Goal: Information Seeking & Learning: Learn about a topic

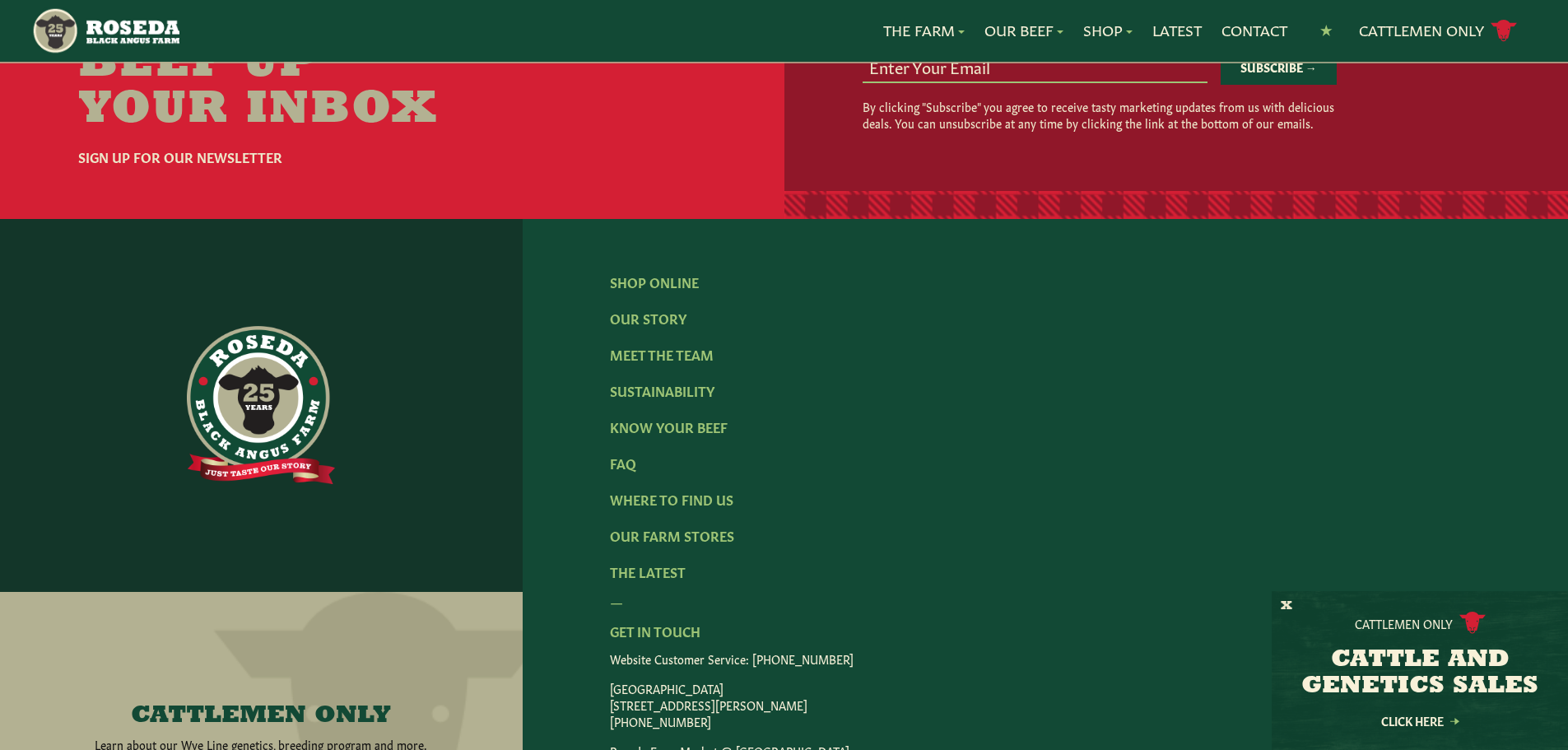
scroll to position [2554, 0]
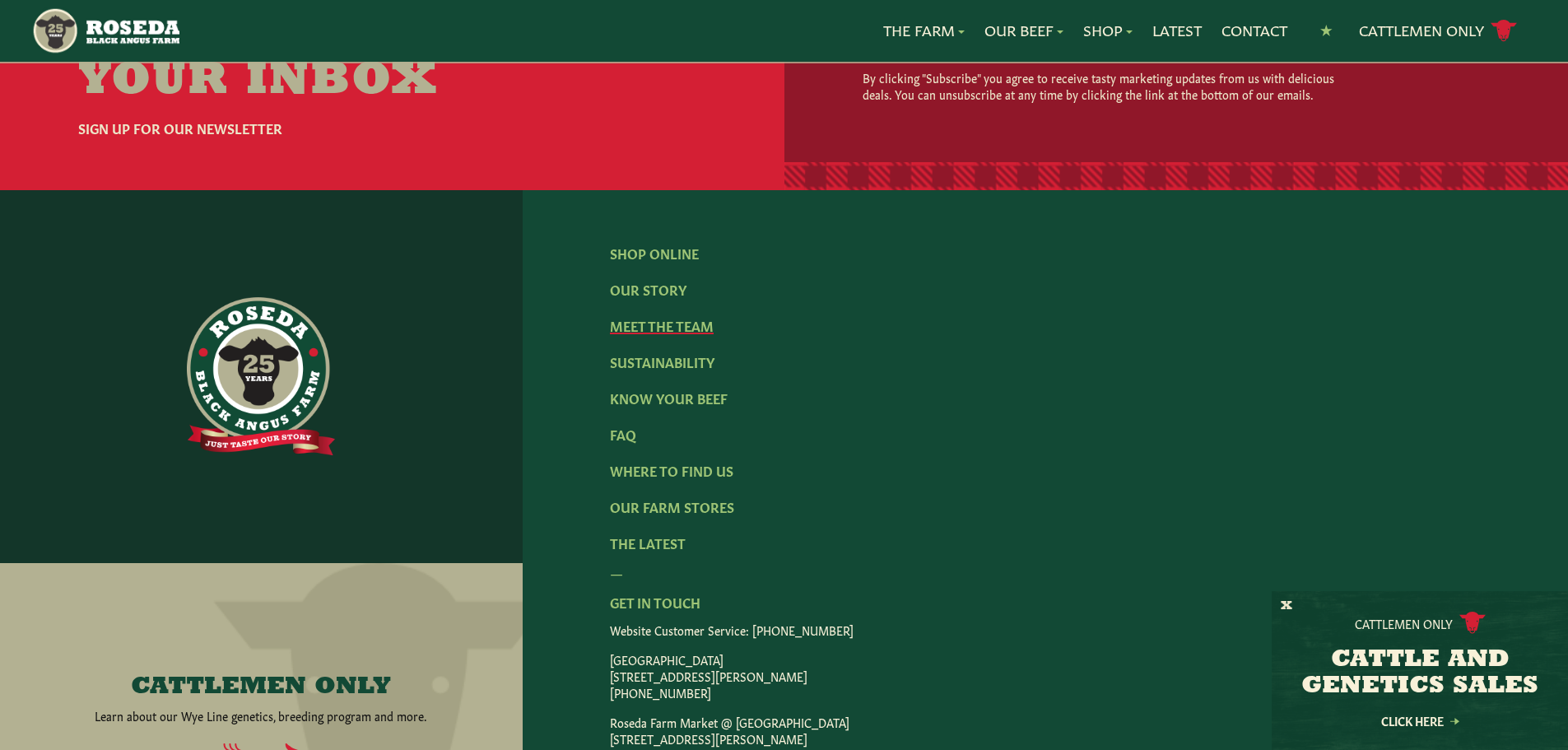
click at [677, 317] on link "Meet The Team" at bounding box center [662, 325] width 104 height 18
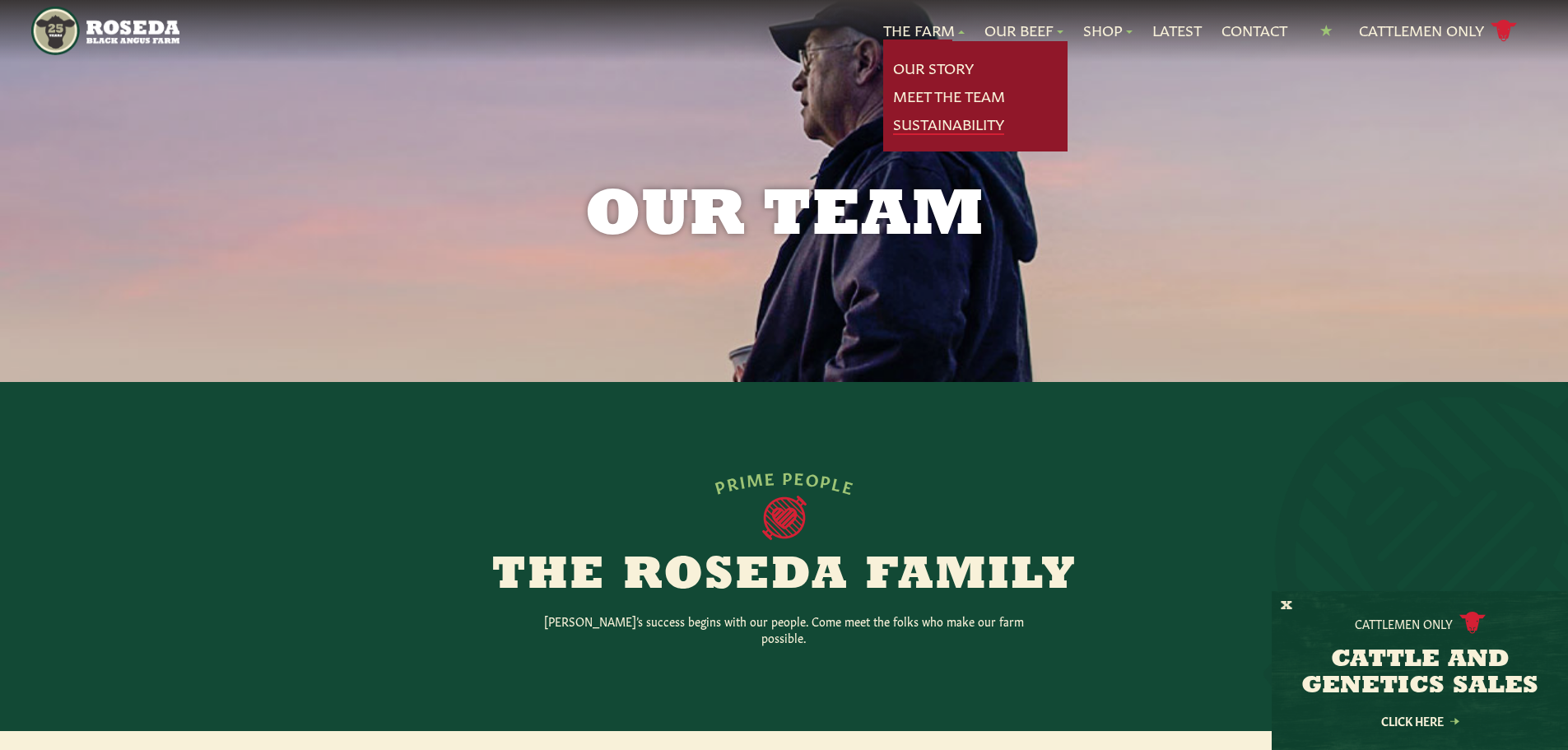
click at [929, 125] on link "Sustainability" at bounding box center [949, 124] width 111 height 22
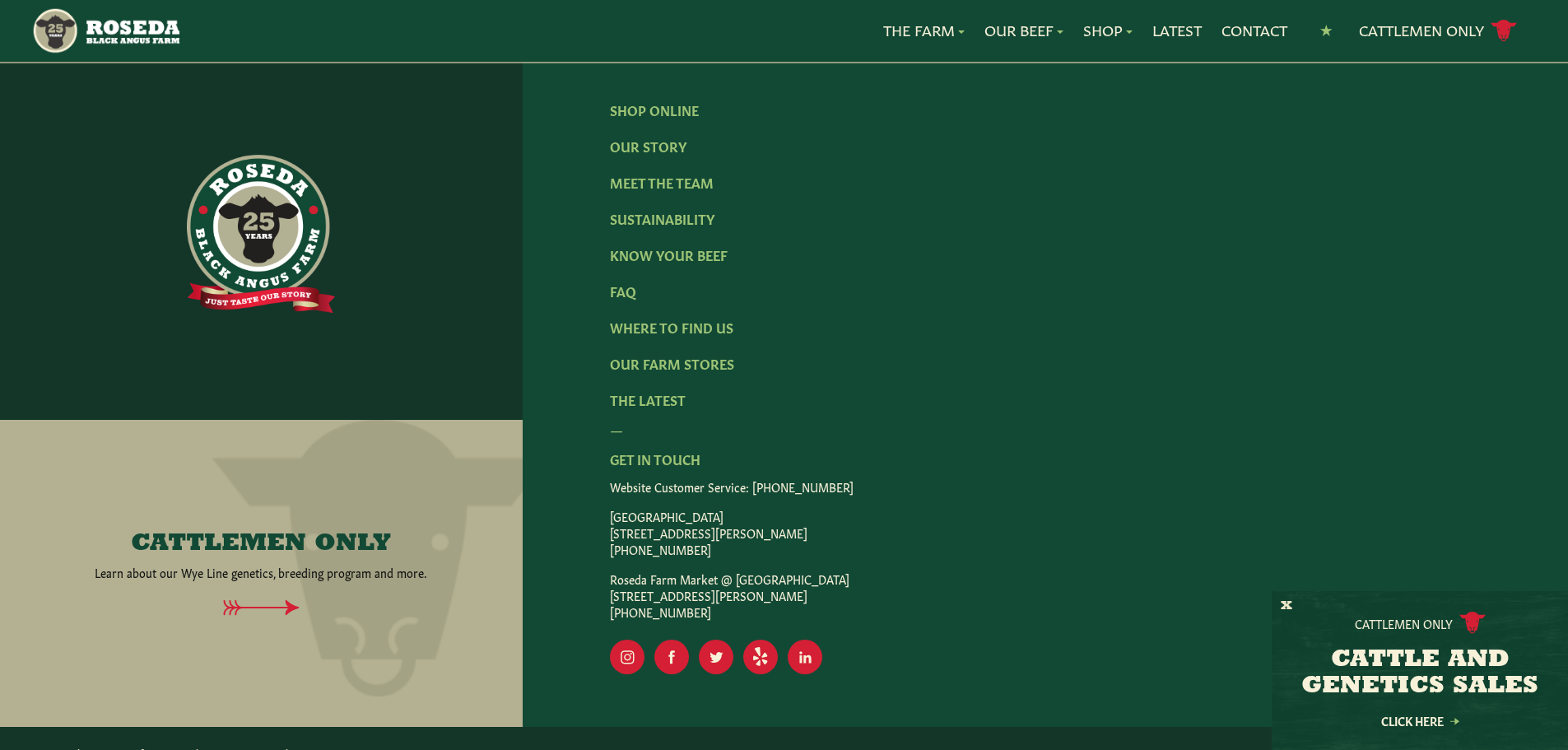
scroll to position [2632, 0]
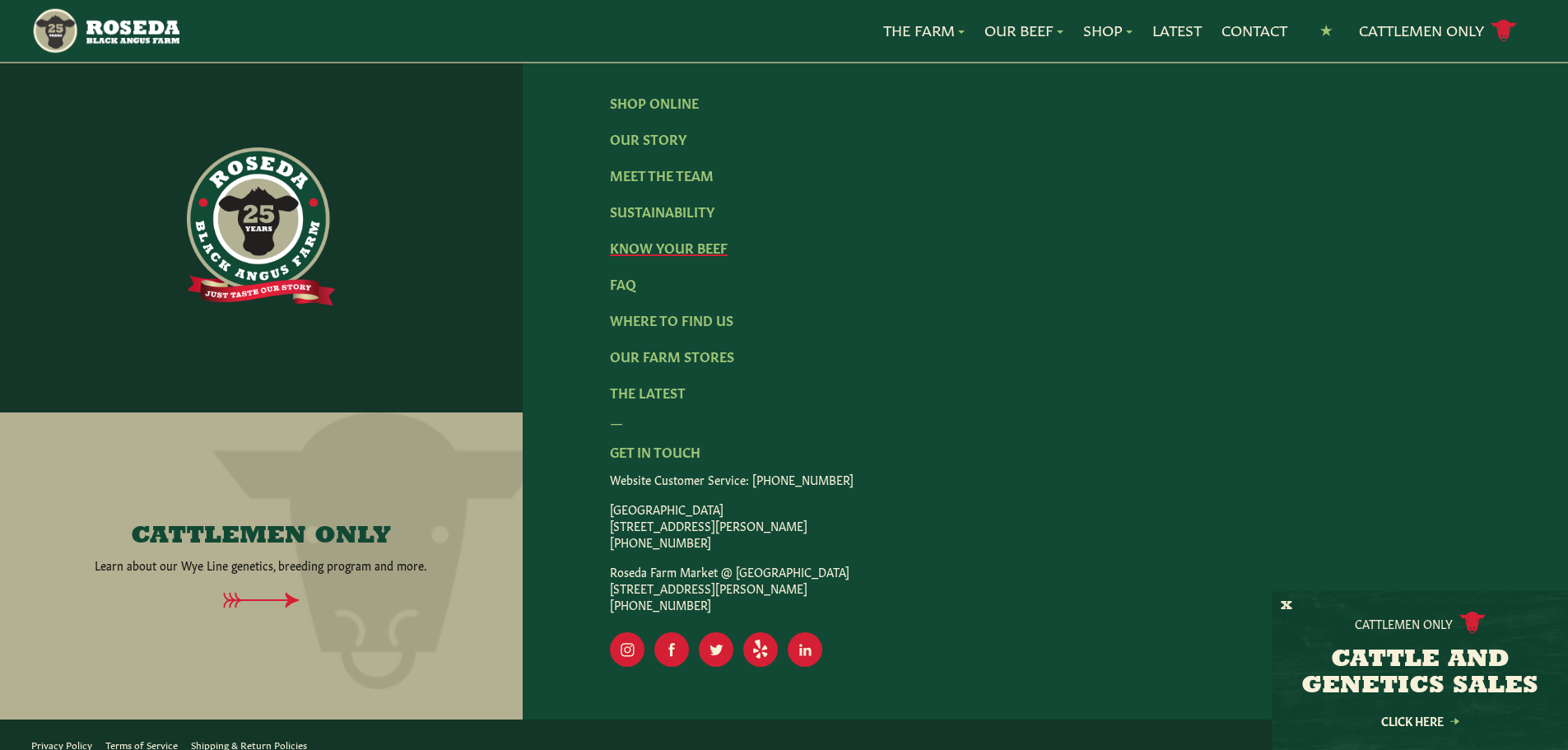
click at [706, 238] on link "Know Your Beef" at bounding box center [668, 246] width 118 height 18
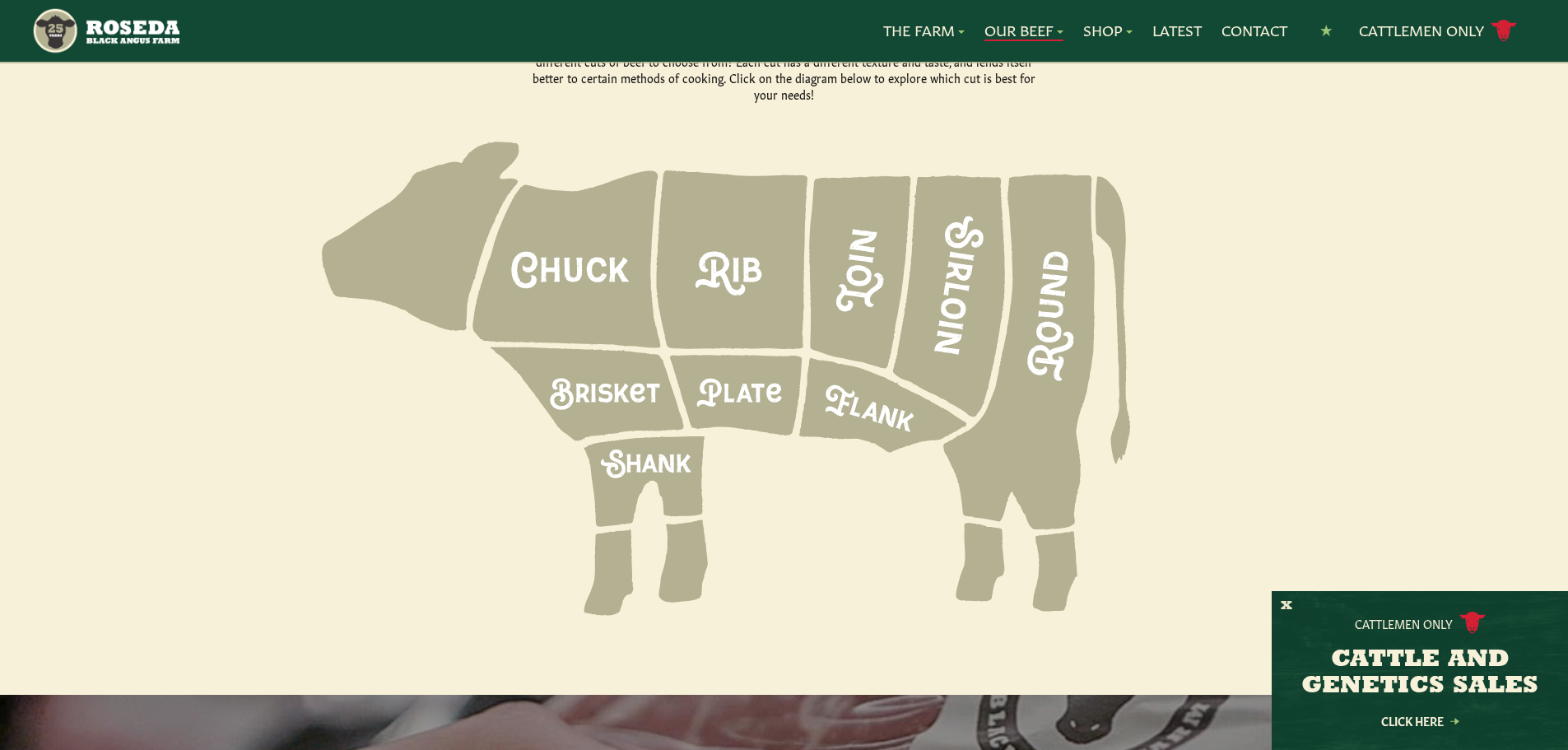
scroll to position [2307, 0]
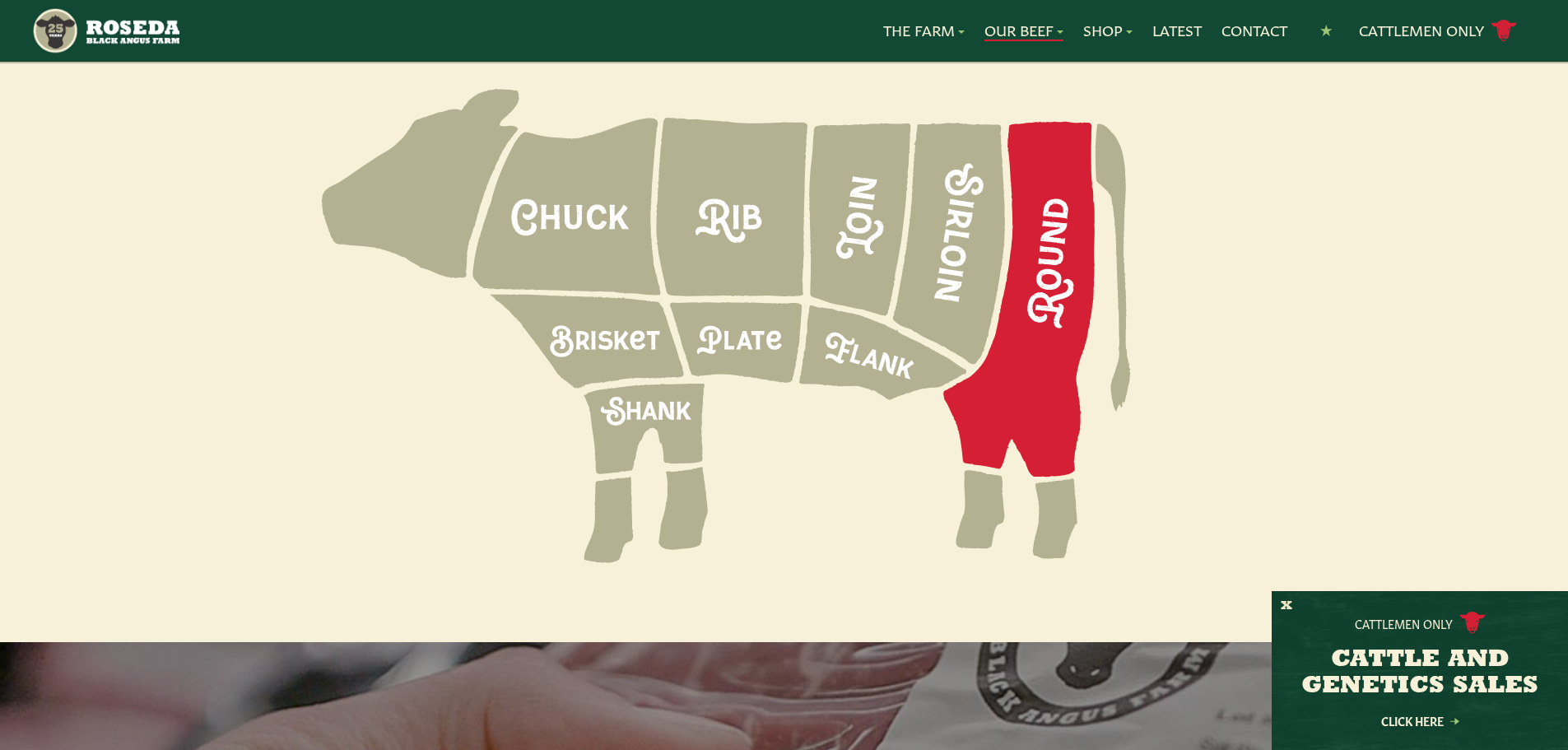
click at [1050, 232] on icon at bounding box center [1019, 299] width 152 height 356
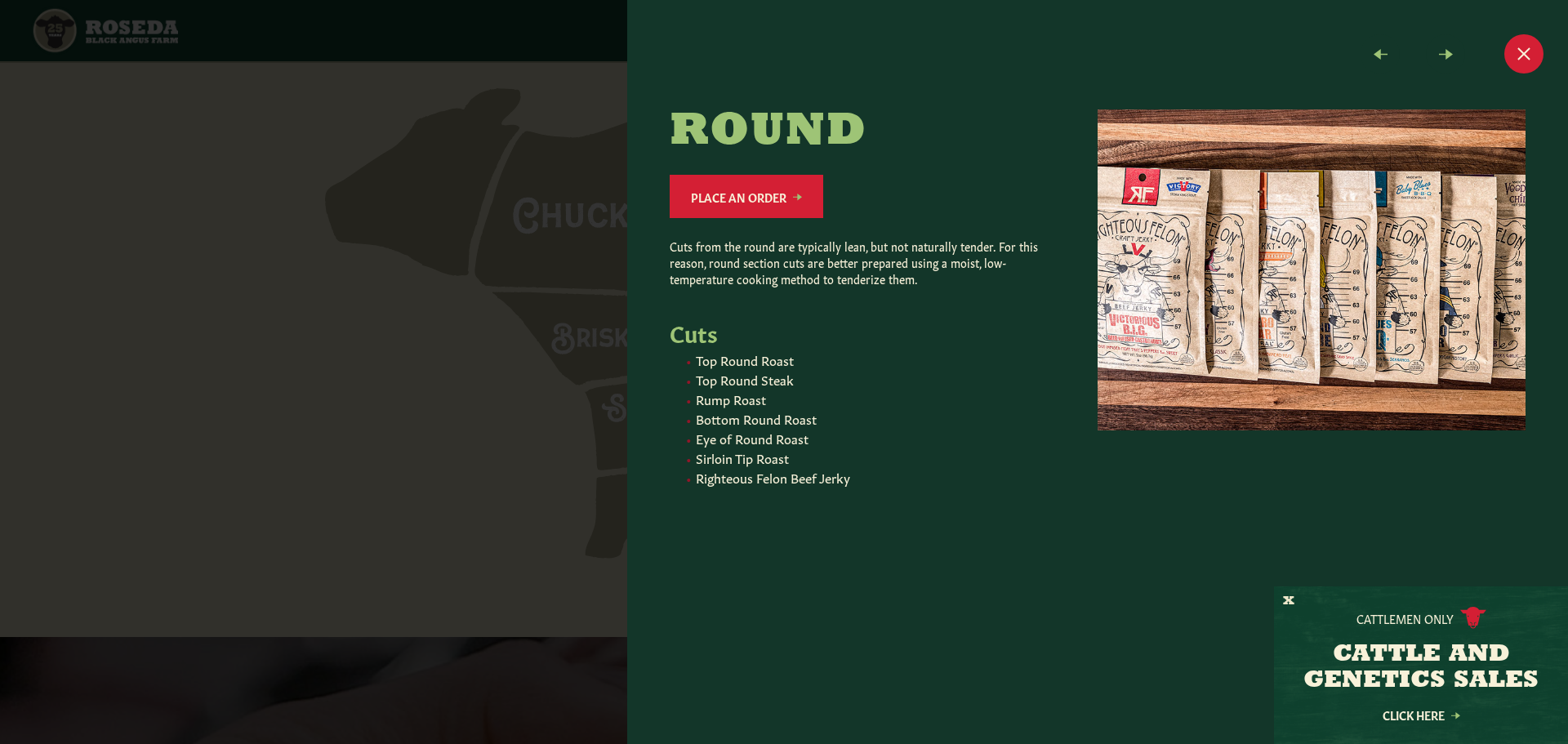
click at [380, 370] on div at bounding box center [784, 372] width 1568 height 744
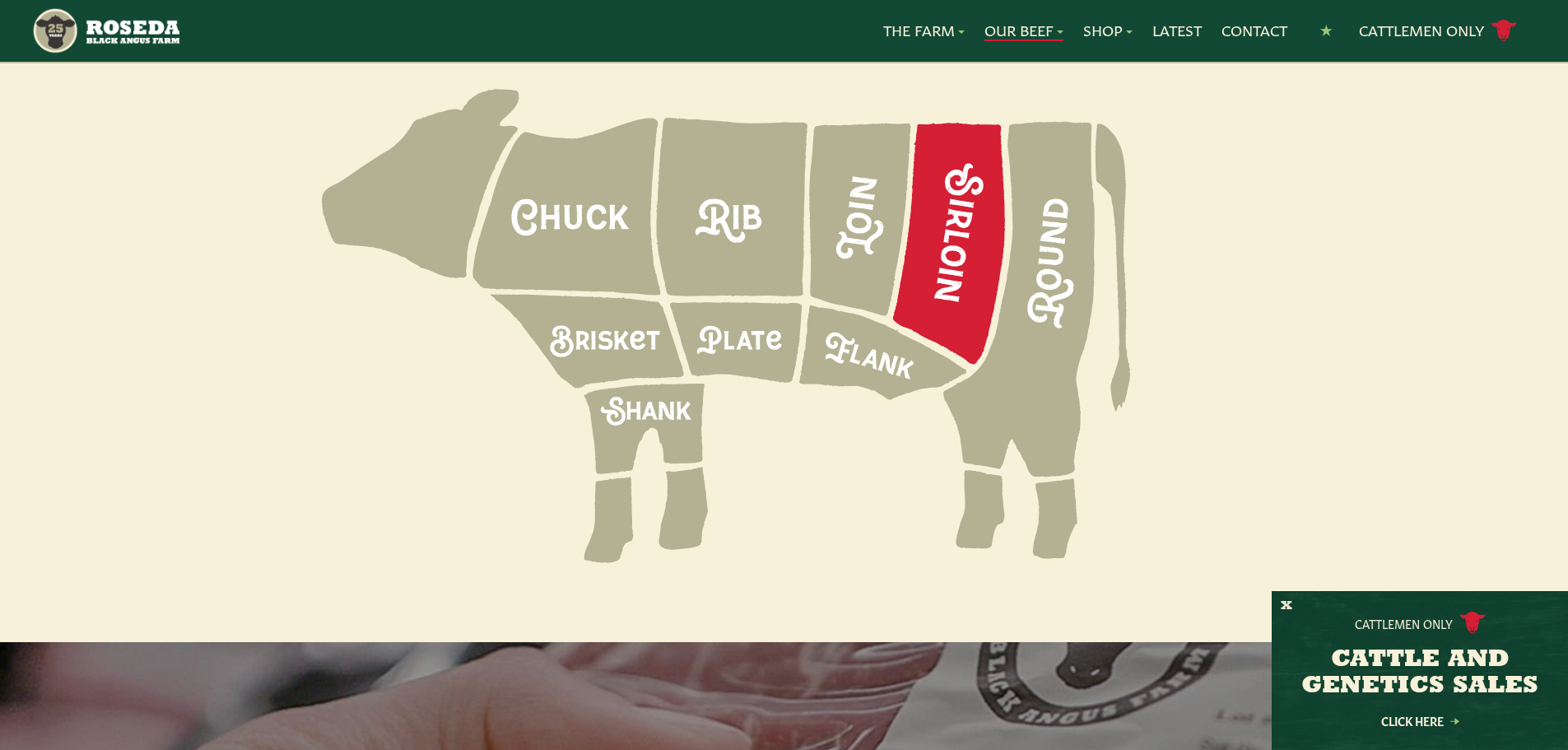
click at [964, 175] on icon at bounding box center [949, 243] width 112 height 242
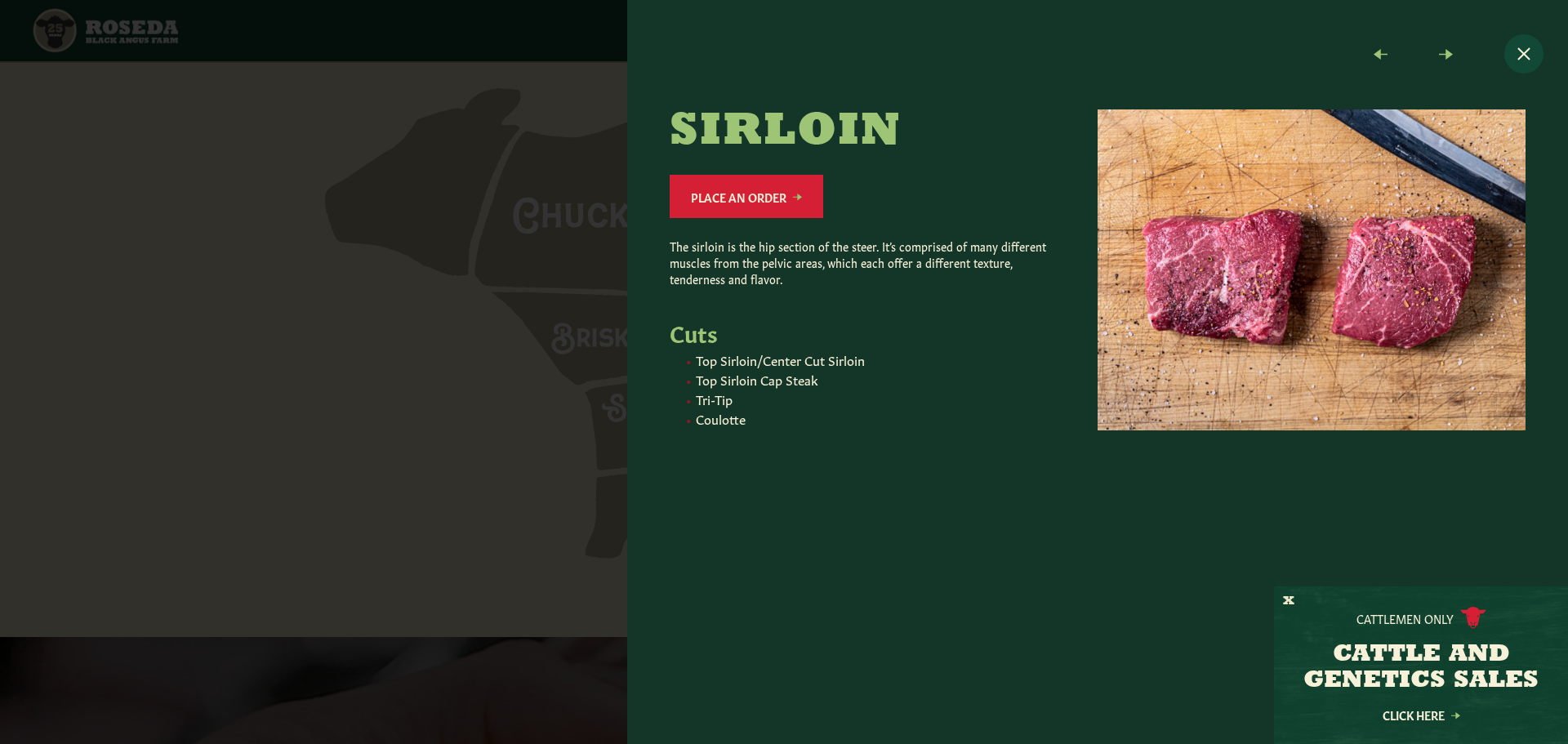
click at [1529, 52] on button "Close modal" at bounding box center [1524, 54] width 39 height 39
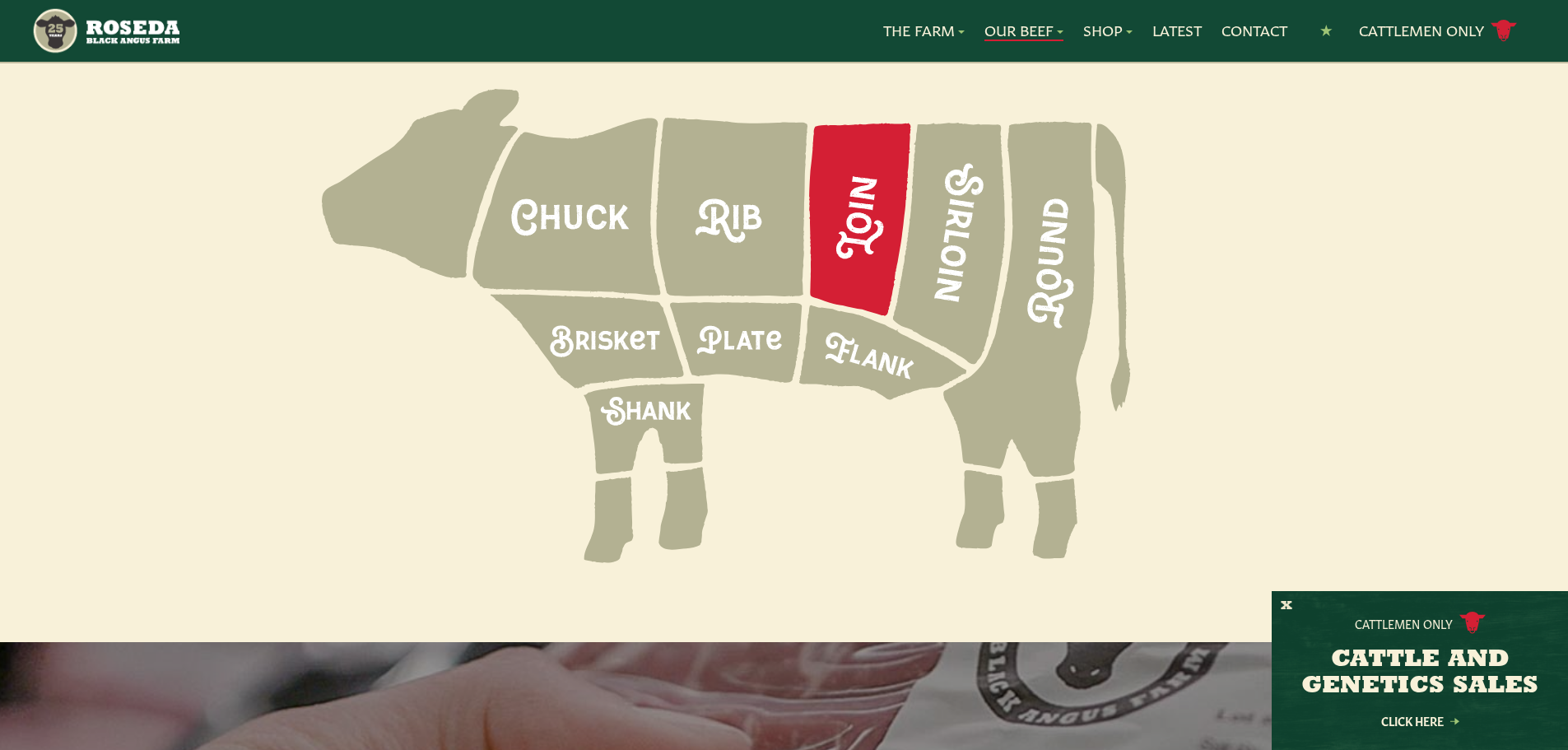
click at [847, 176] on icon at bounding box center [860, 220] width 102 height 192
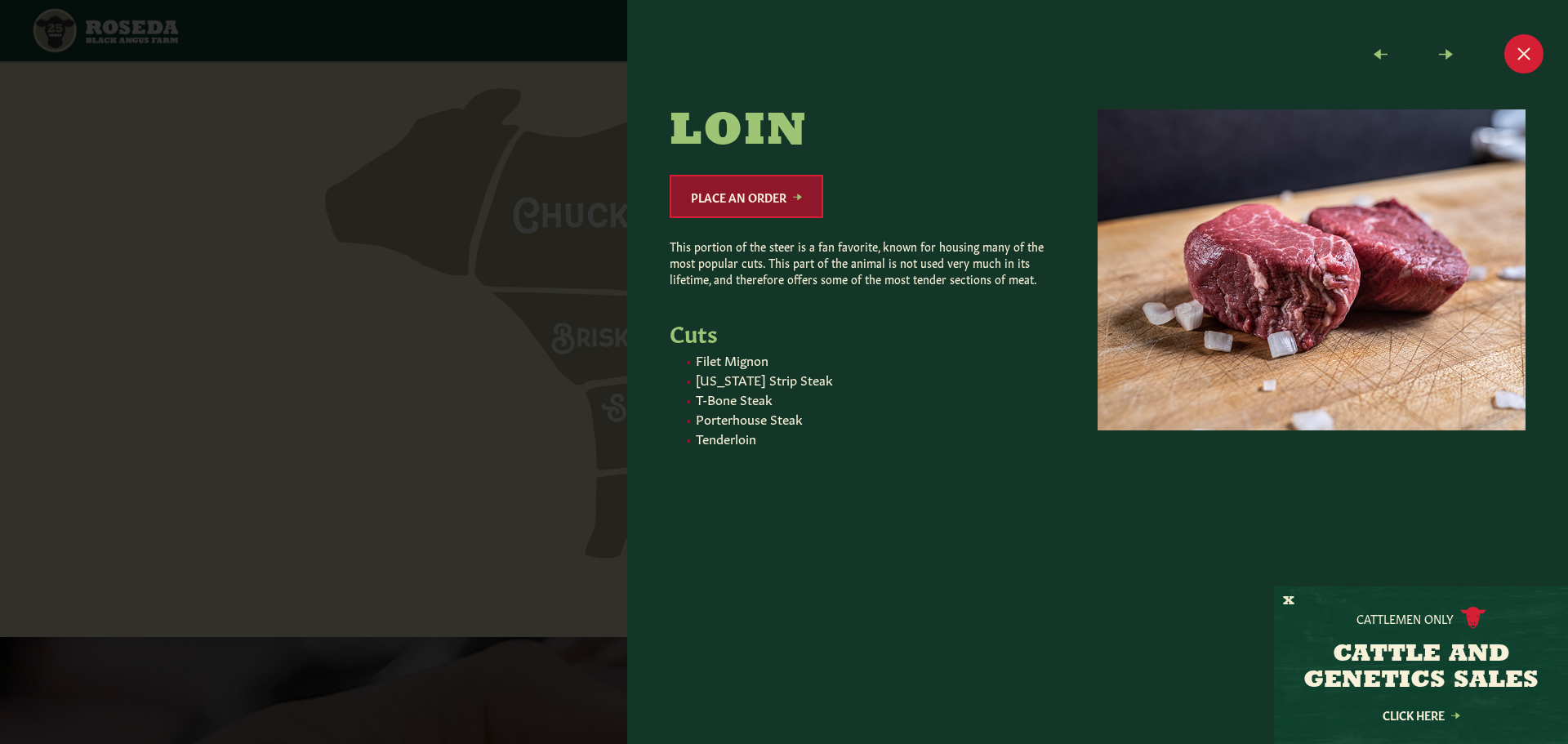
click at [737, 202] on link "Place an Order" at bounding box center [747, 197] width 153 height 43
click at [486, 409] on div at bounding box center [784, 372] width 1568 height 744
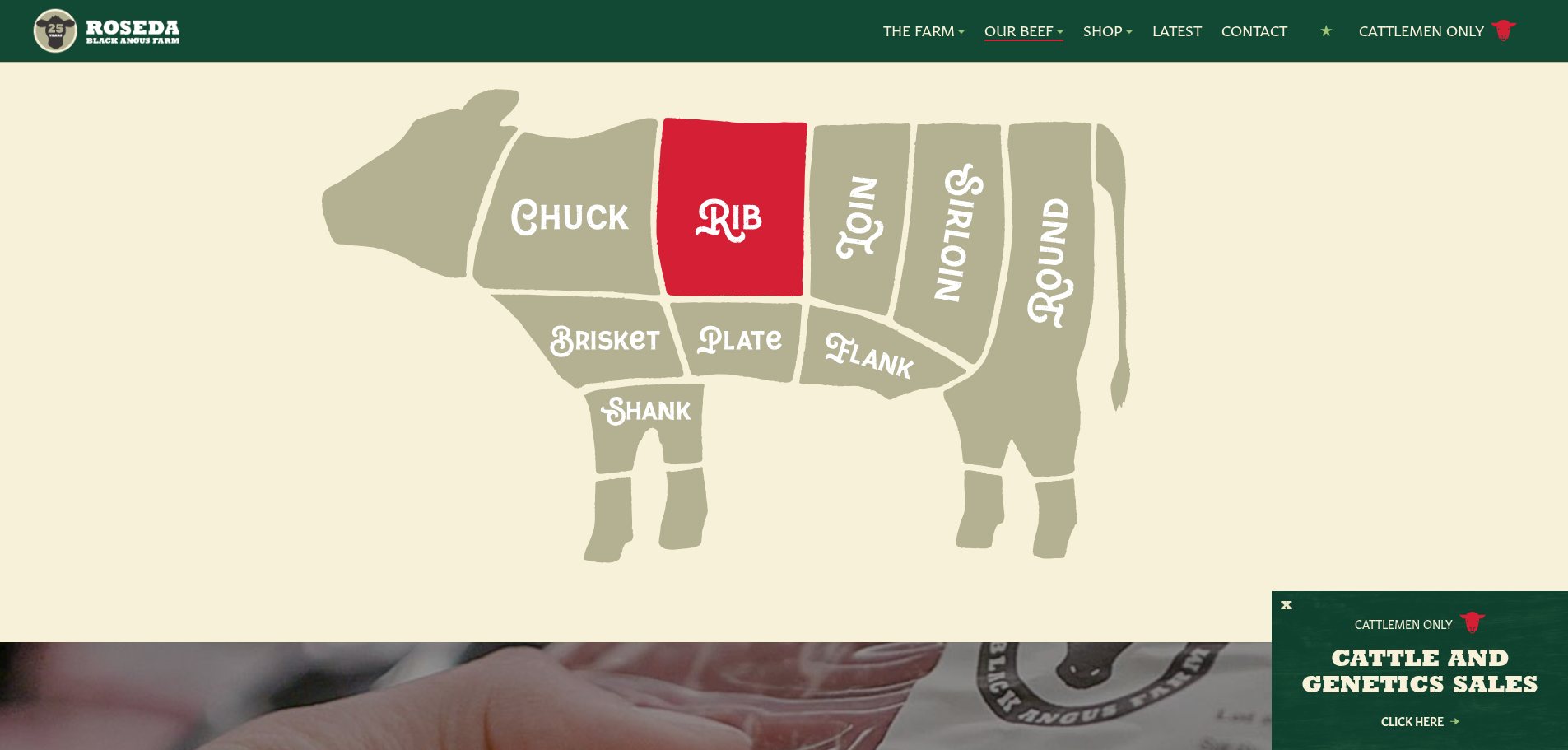
click at [772, 159] on icon at bounding box center [733, 207] width 152 height 178
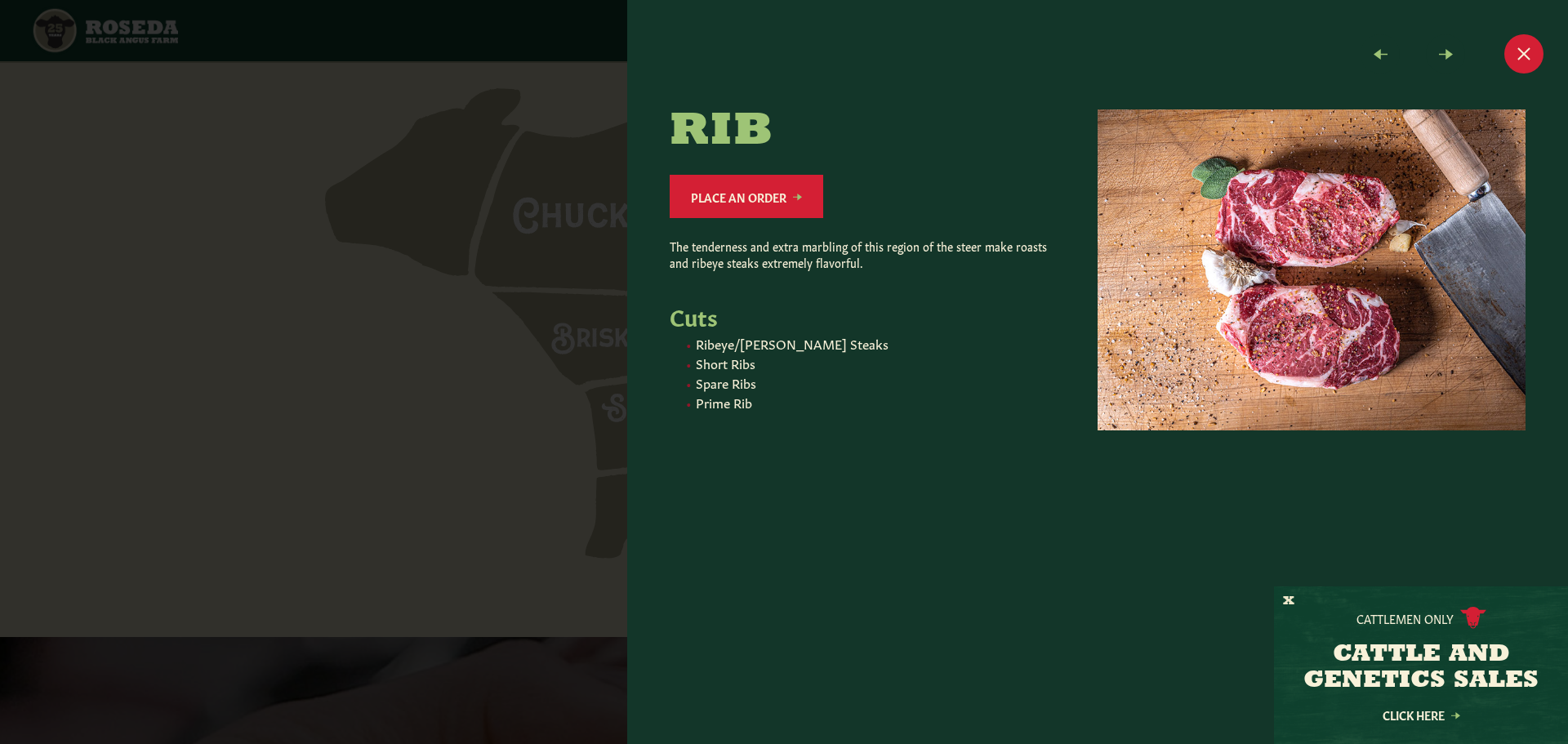
click at [343, 347] on div at bounding box center [784, 372] width 1568 height 744
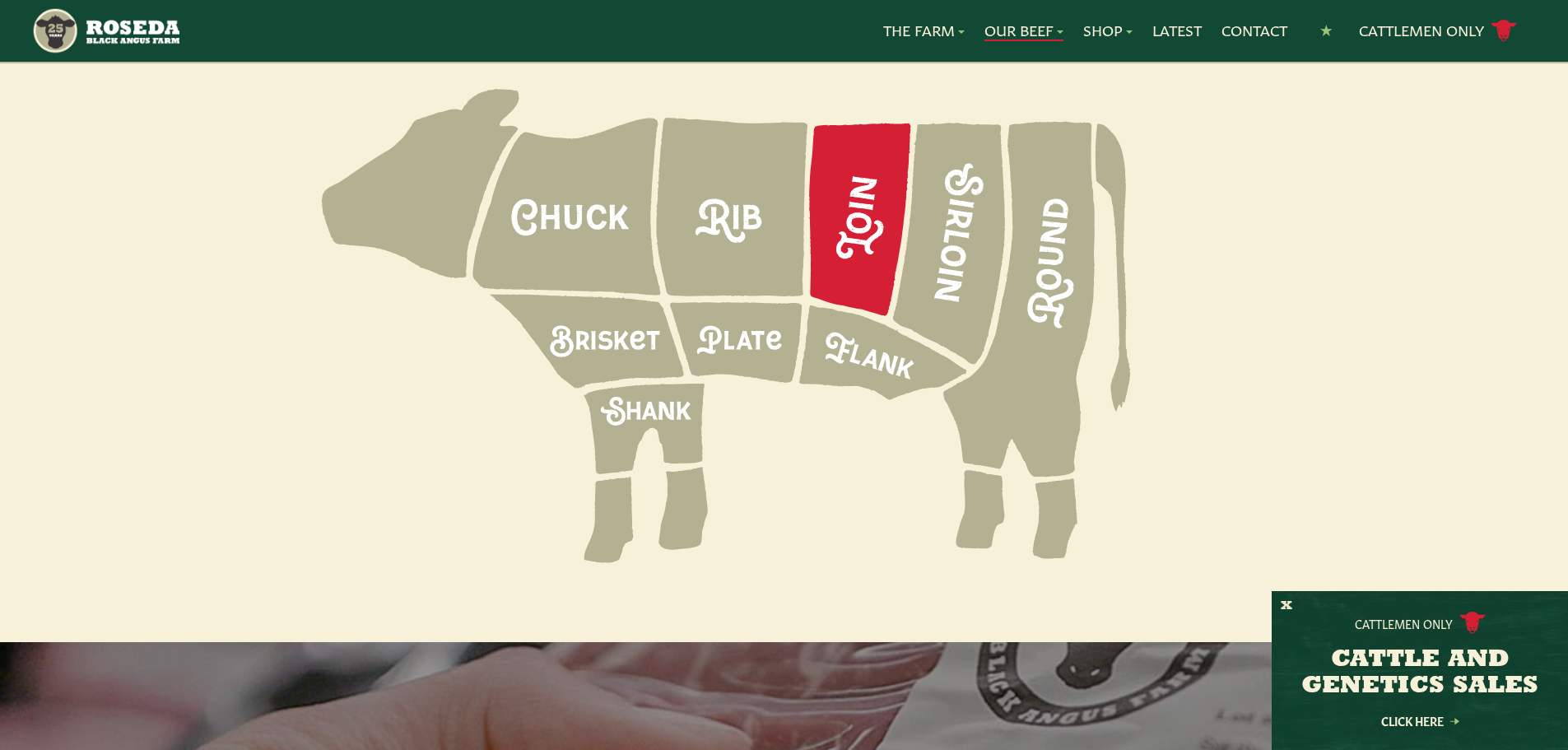
click at [883, 171] on icon at bounding box center [860, 220] width 102 height 192
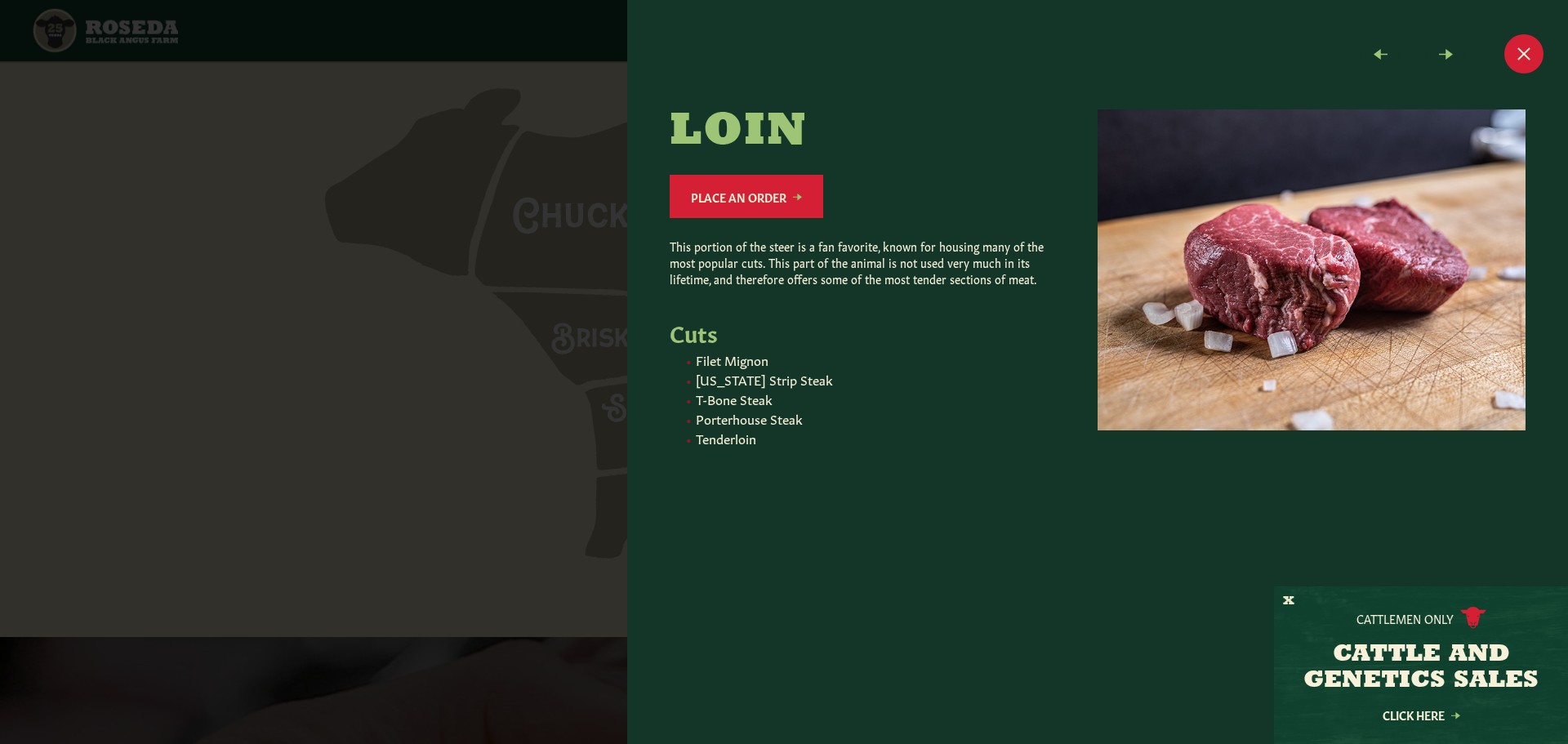
click at [312, 388] on div at bounding box center [784, 372] width 1568 height 744
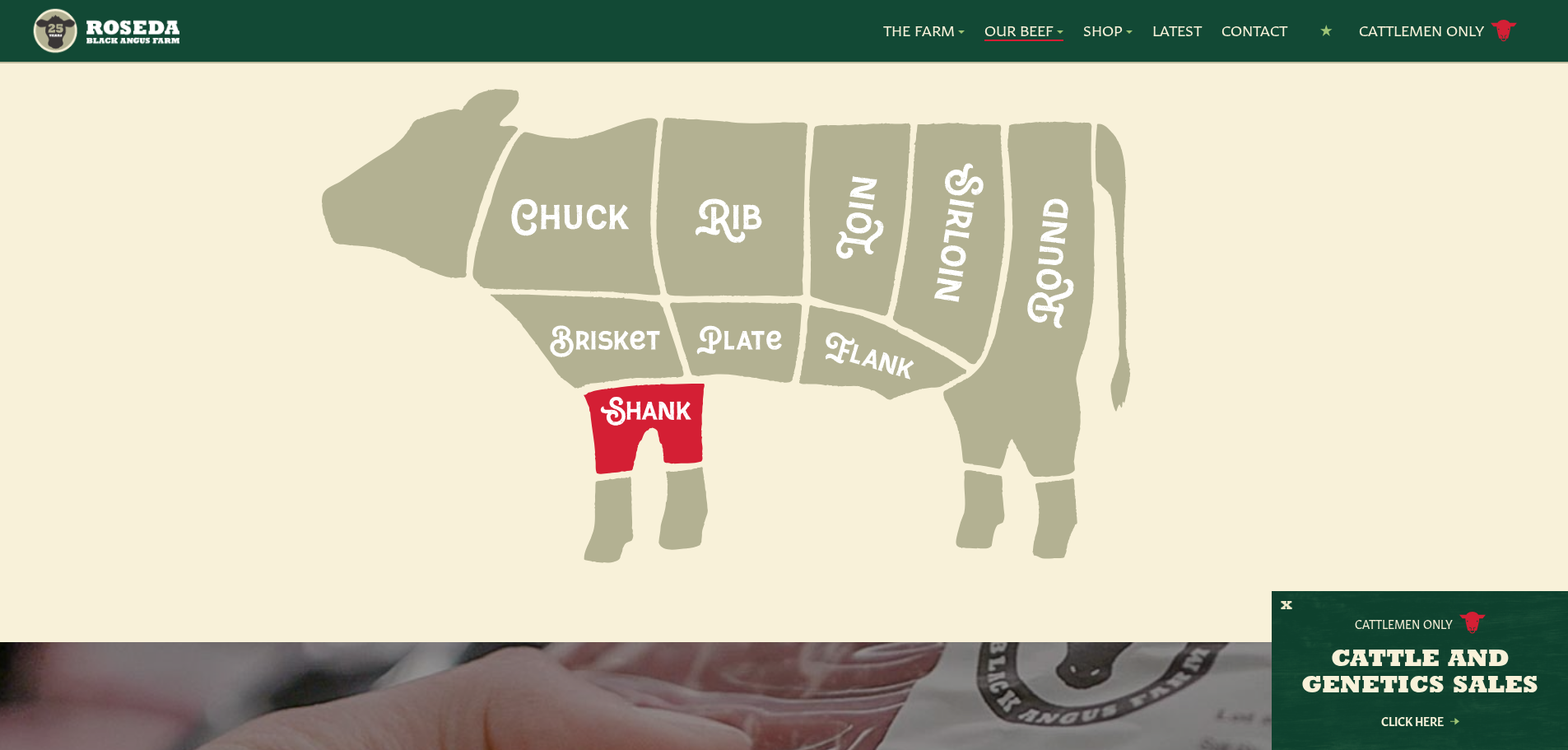
click at [652, 384] on icon at bounding box center [644, 429] width 121 height 91
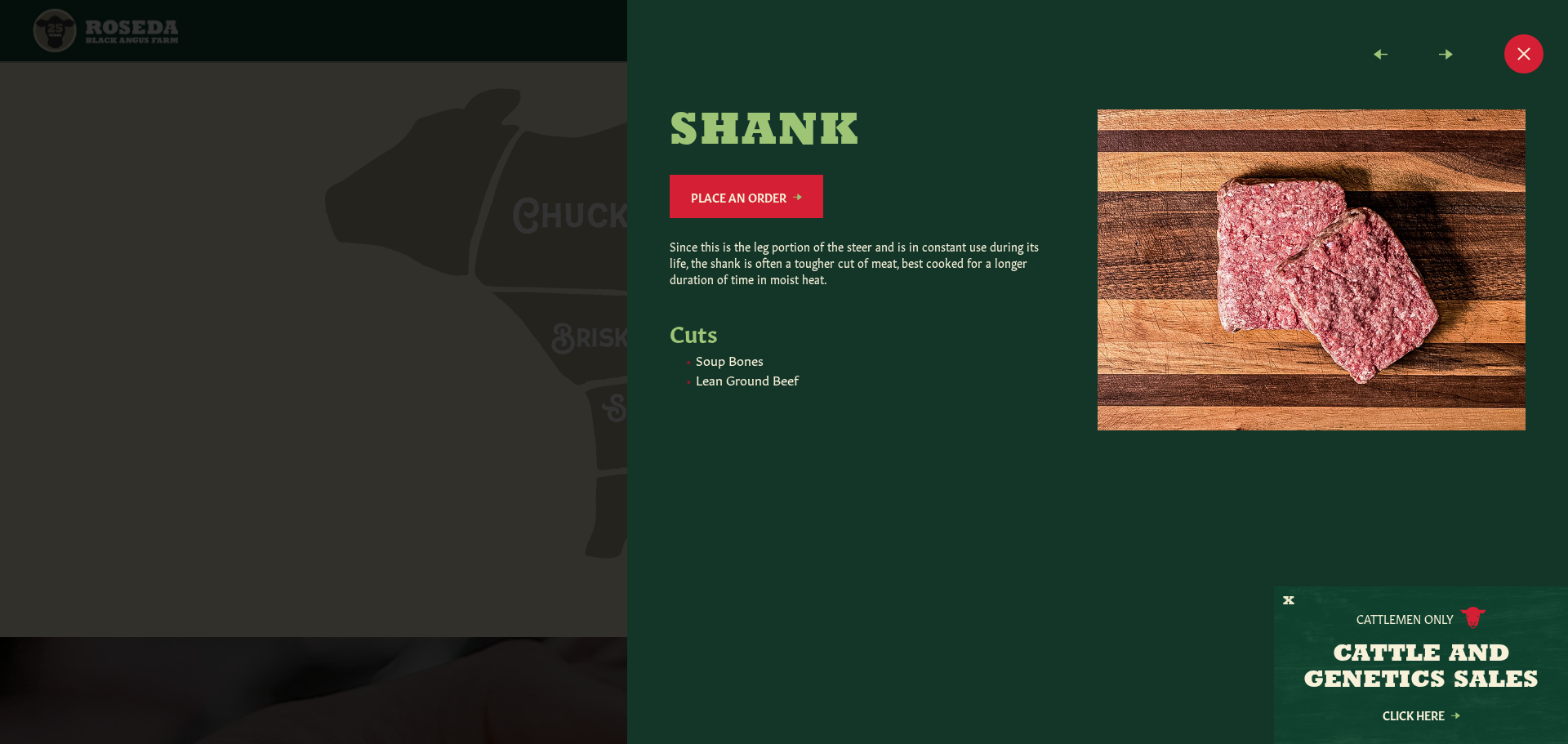
click at [325, 369] on div at bounding box center [784, 372] width 1568 height 744
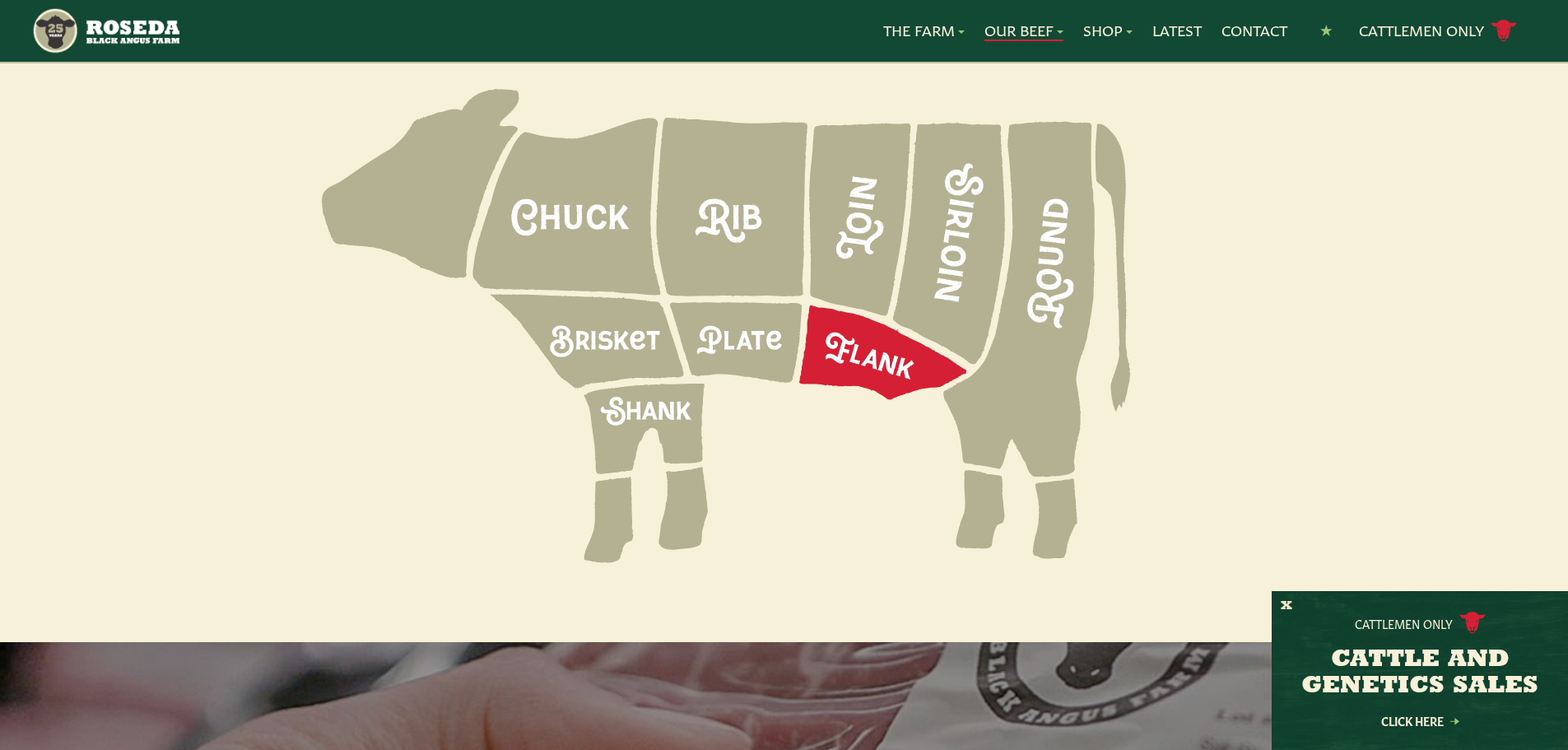
click at [848, 341] on icon at bounding box center [883, 353] width 167 height 94
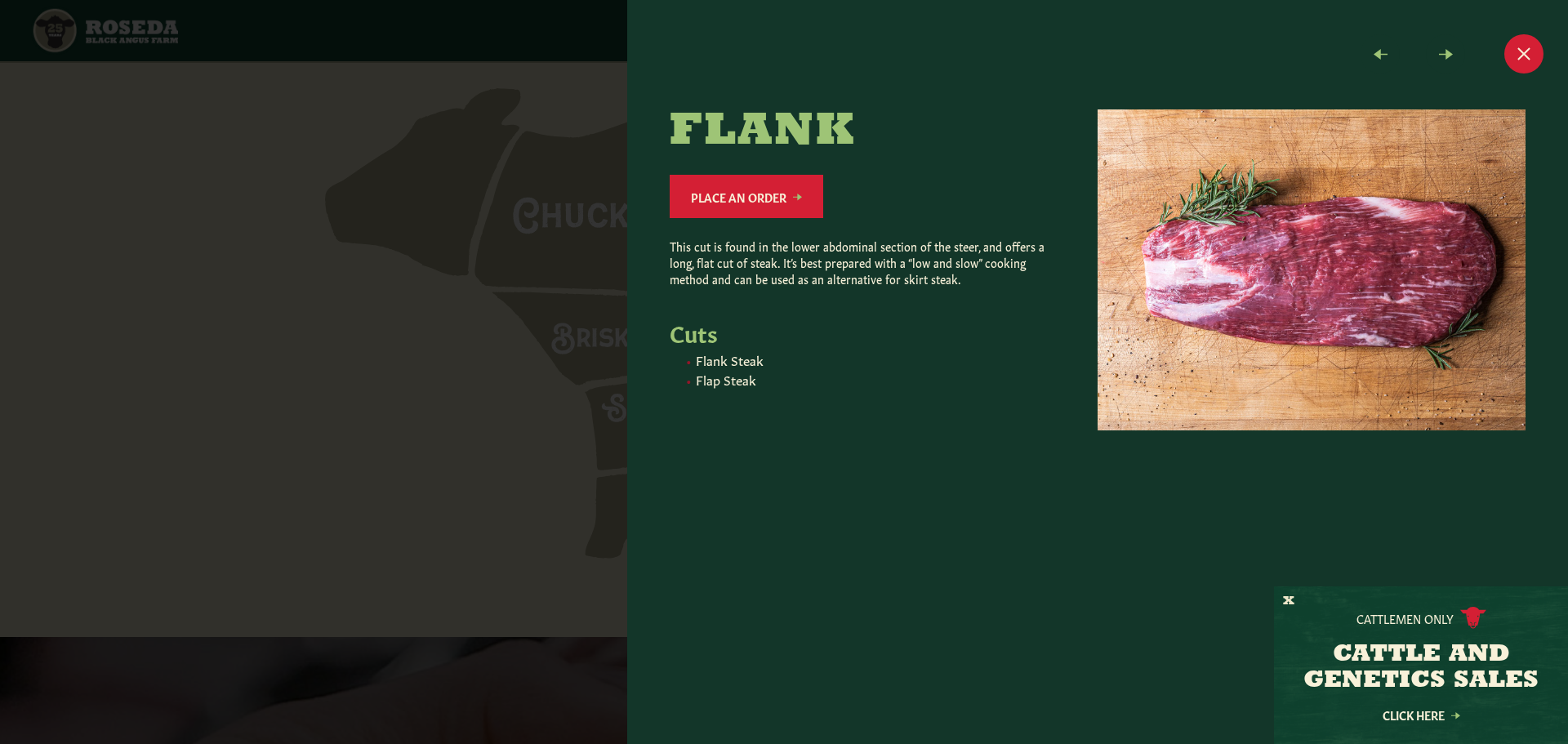
drag, startPoint x: 389, startPoint y: 344, endPoint x: 440, endPoint y: 336, distance: 51.6
click at [394, 341] on div at bounding box center [784, 372] width 1568 height 744
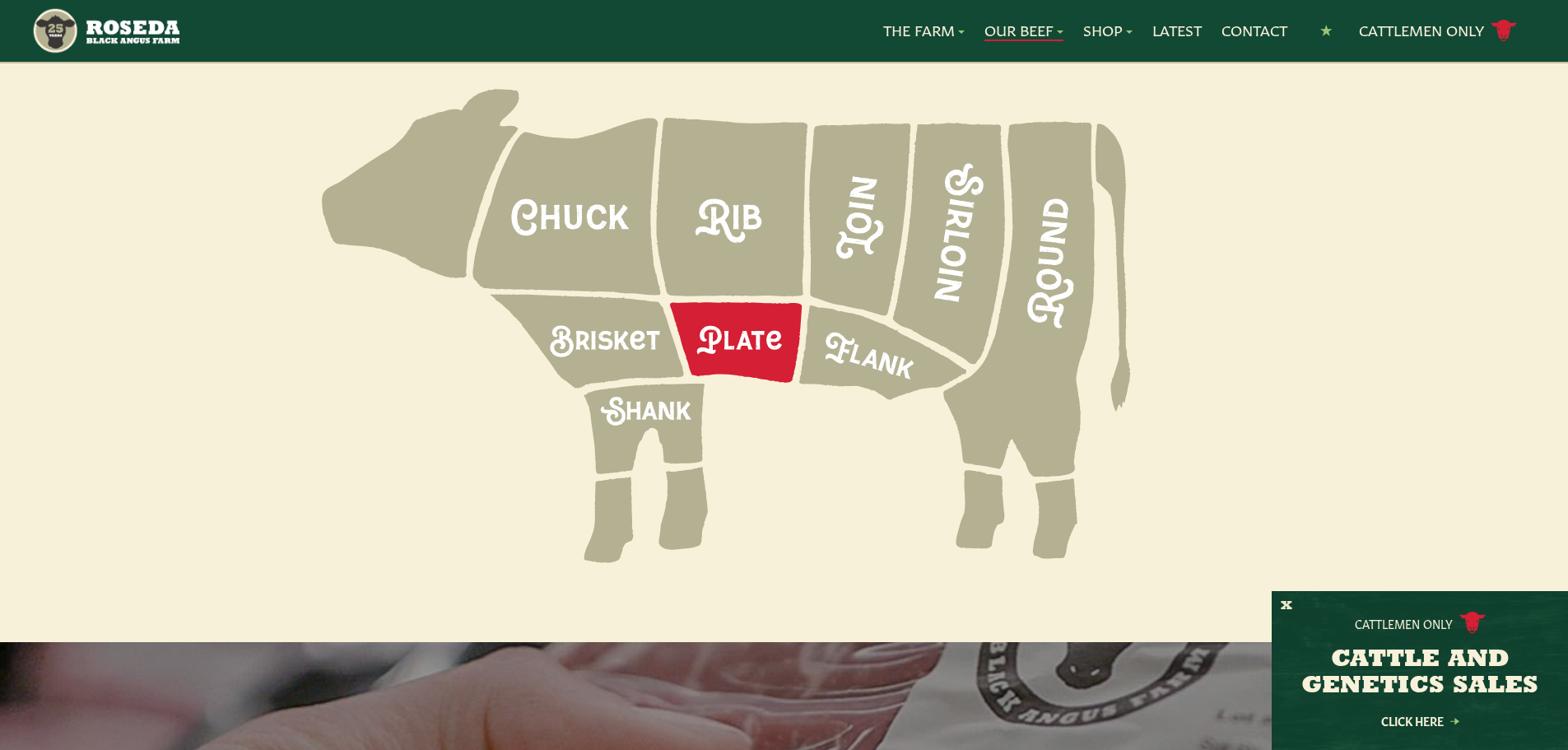
click at [739, 311] on icon at bounding box center [736, 342] width 132 height 81
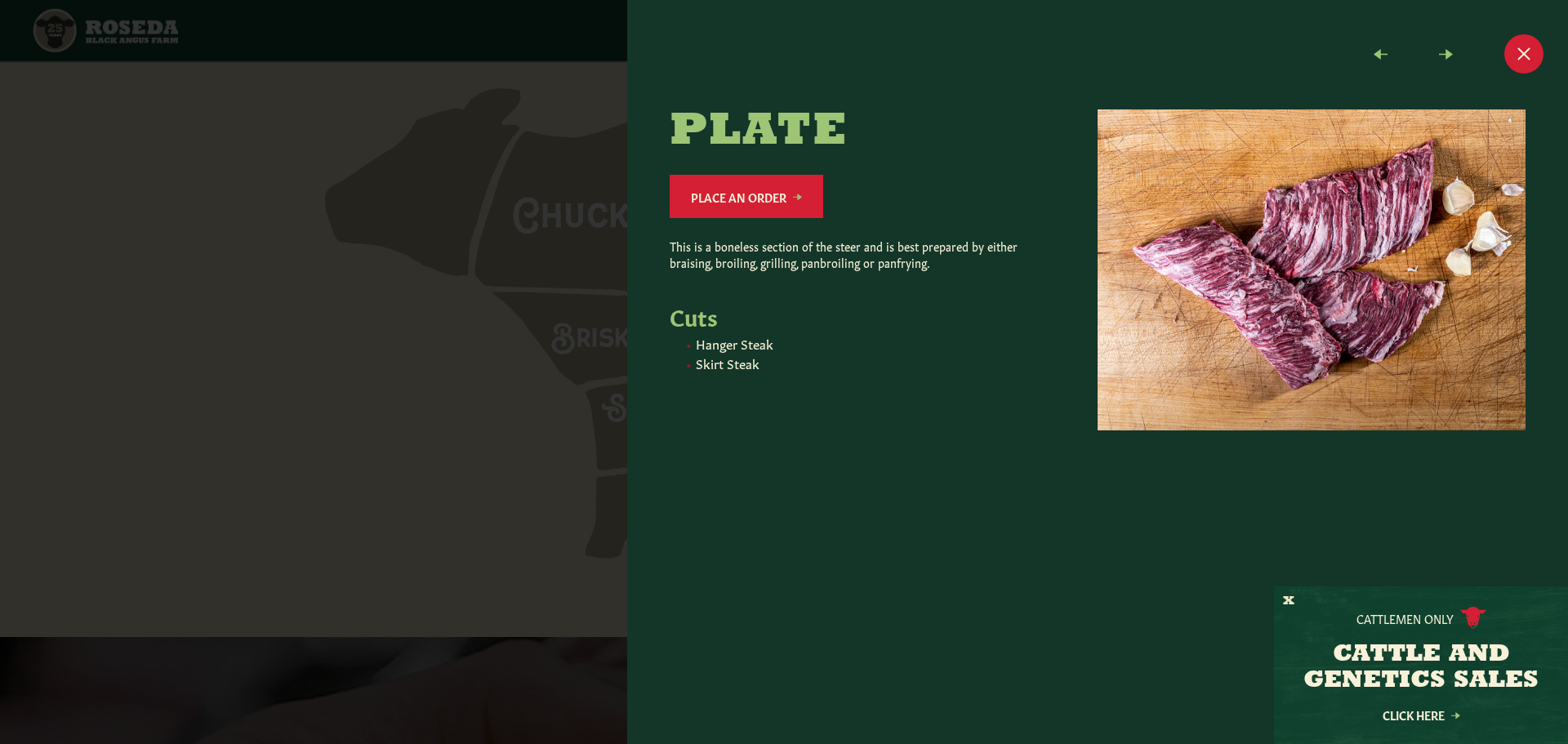
click at [417, 376] on div at bounding box center [784, 372] width 1568 height 744
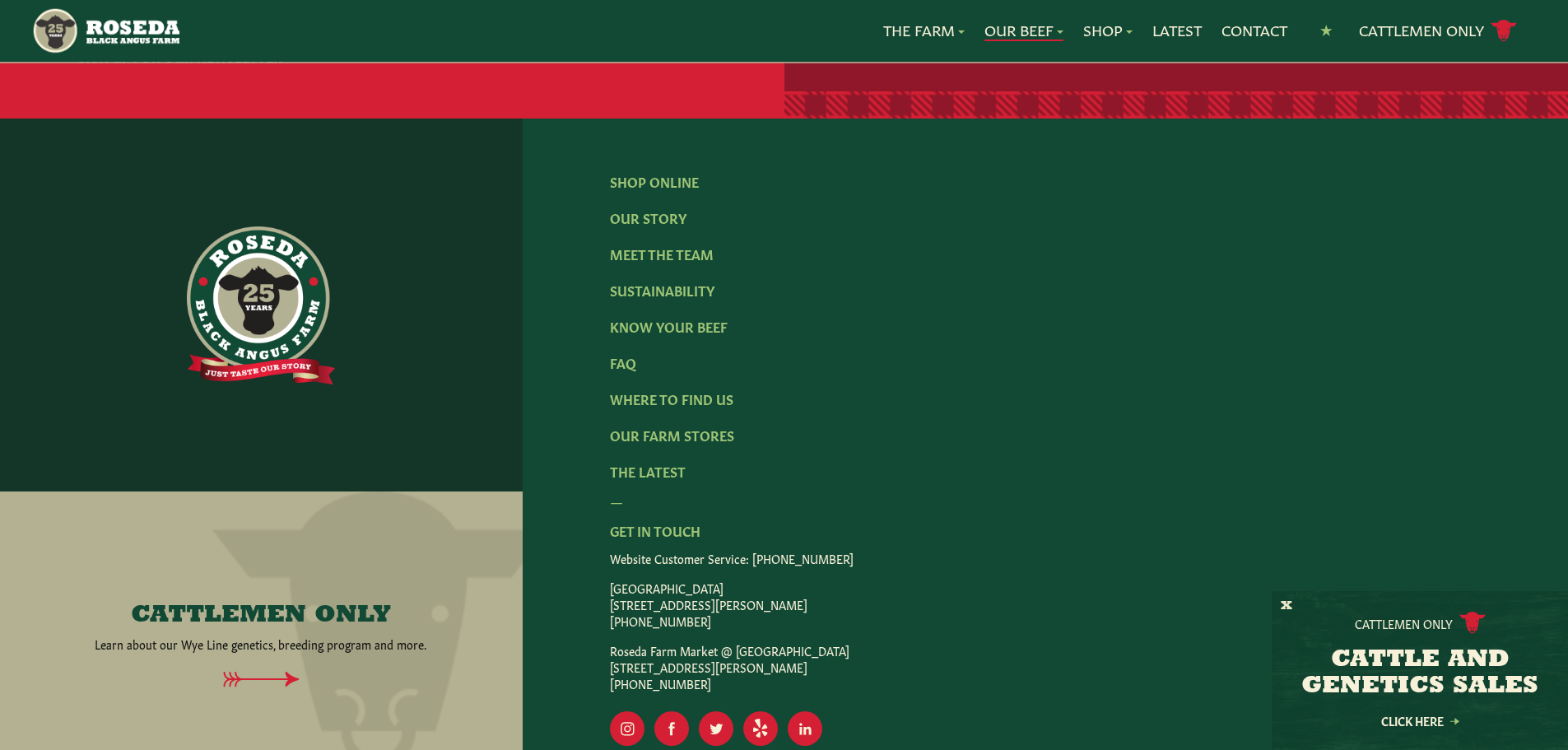
scroll to position [3459, 0]
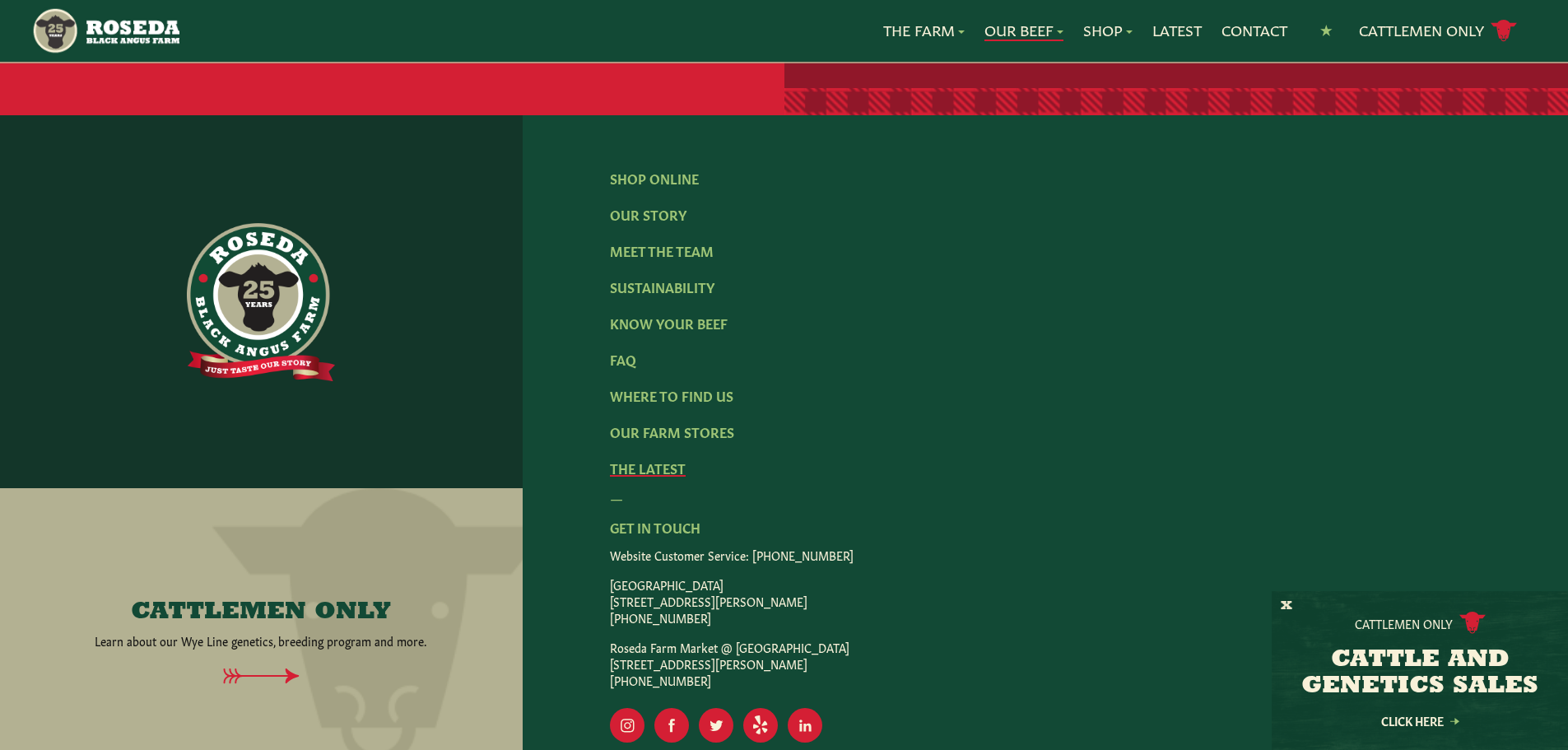
click at [660, 458] on link "The Latest" at bounding box center [648, 467] width 75 height 18
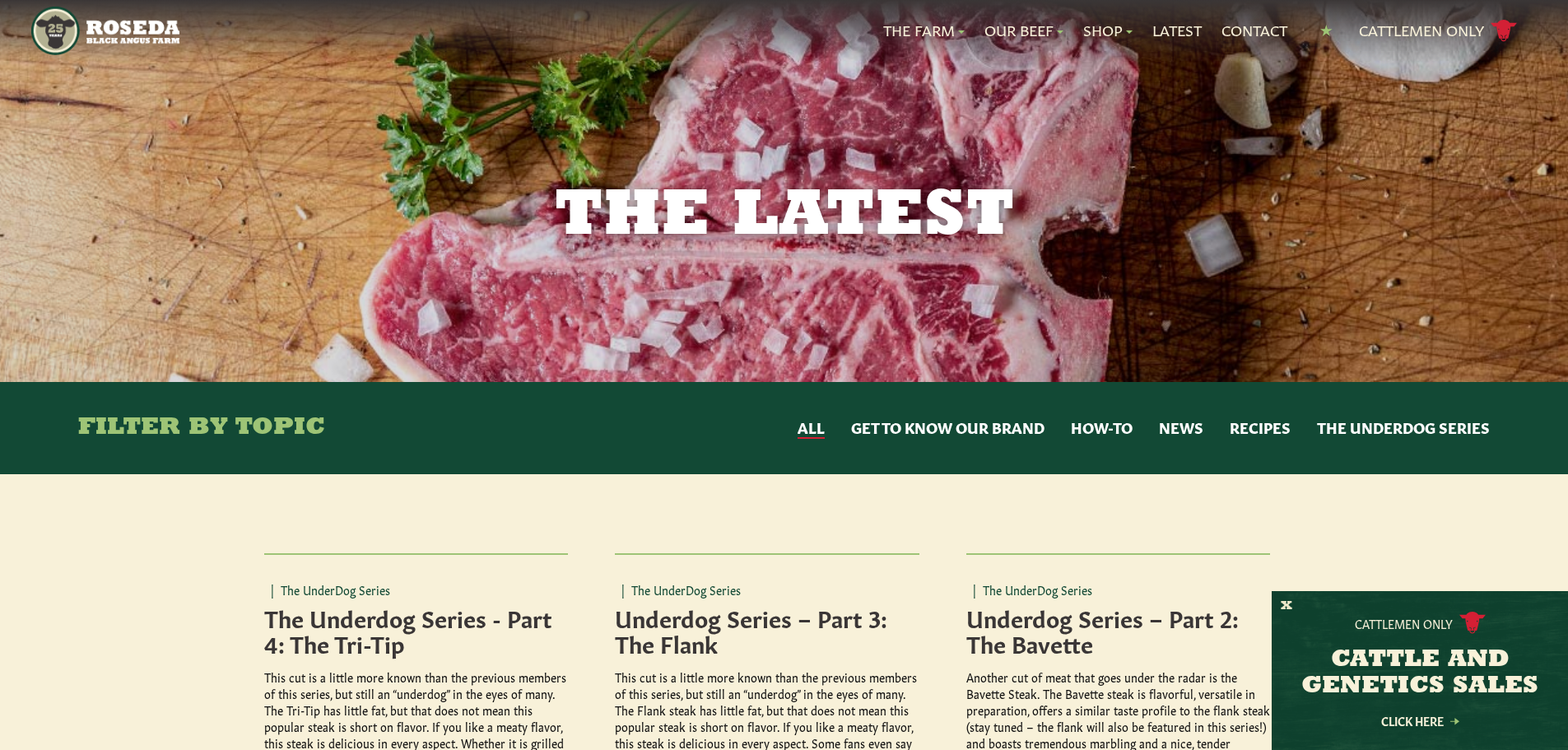
click at [1411, 427] on button "The UnderDog Series" at bounding box center [1403, 428] width 173 height 22
click at [1411, 24] on link "Cattlemen Only cattle icon copy Created with Sketch." at bounding box center [1438, 30] width 158 height 29
